Goal: Transaction & Acquisition: Purchase product/service

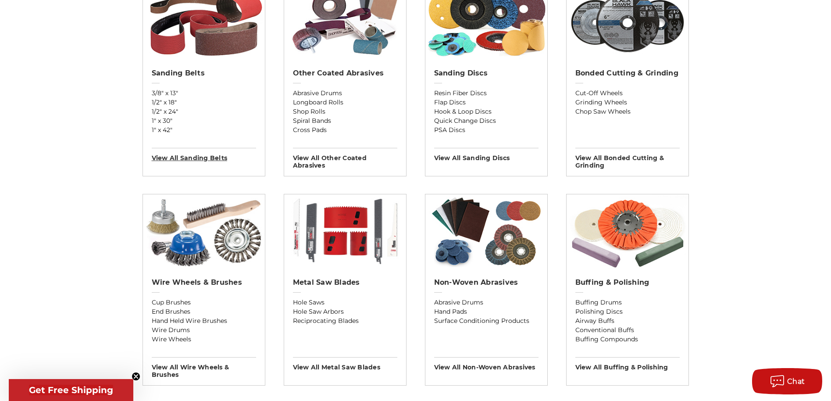
scroll to position [351, 0]
click at [200, 66] on div "Sanding Belts 3/8" x 13" 1/2" x 18" 1/2" x 24" 1" x 30" 1" x 42" View All sandi…" at bounding box center [204, 113] width 122 height 100
click at [185, 73] on h2 "Sanding Belts" at bounding box center [204, 73] width 104 height 9
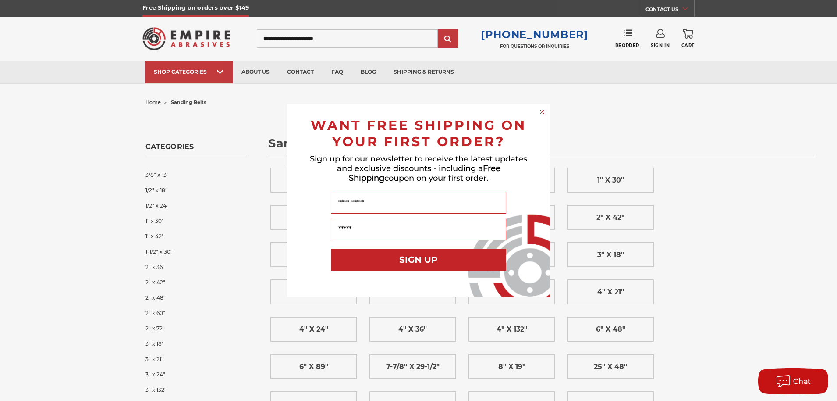
click at [86, 129] on div "Close dialog WANT FREE SHIPPING ON YOUR FIRST ORDER? Sign up for our newsletter…" at bounding box center [418, 200] width 837 height 401
click at [543, 113] on circle "Close dialog" at bounding box center [542, 112] width 8 height 8
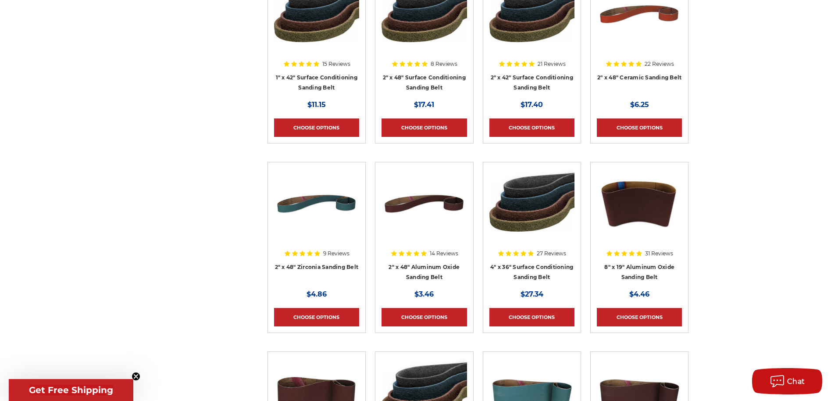
scroll to position [3024, 0]
